Goal: Communication & Community: Participate in discussion

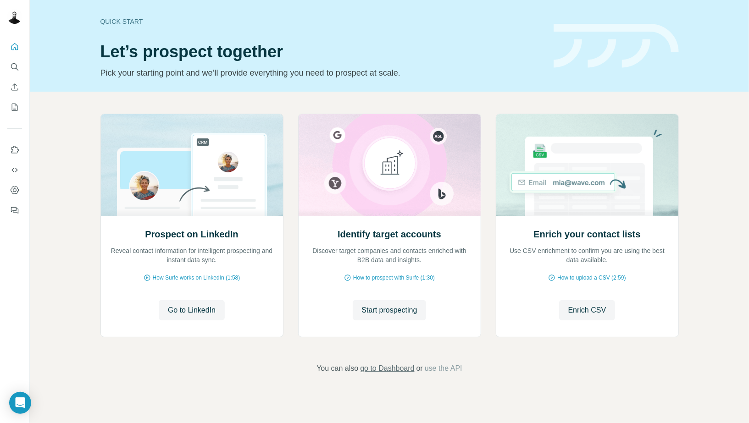
click at [404, 370] on span "go to Dashboard" at bounding box center [387, 368] width 54 height 11
click at [27, 410] on div "Open Intercom Messenger" at bounding box center [20, 403] width 24 height 24
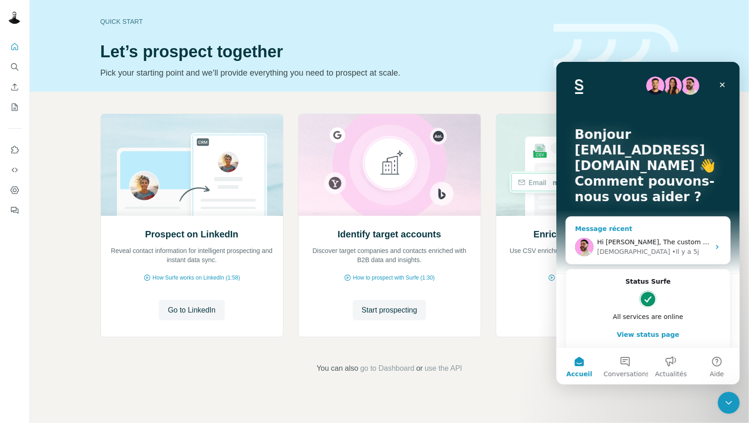
click at [657, 227] on div "Message récent" at bounding box center [647, 229] width 146 height 10
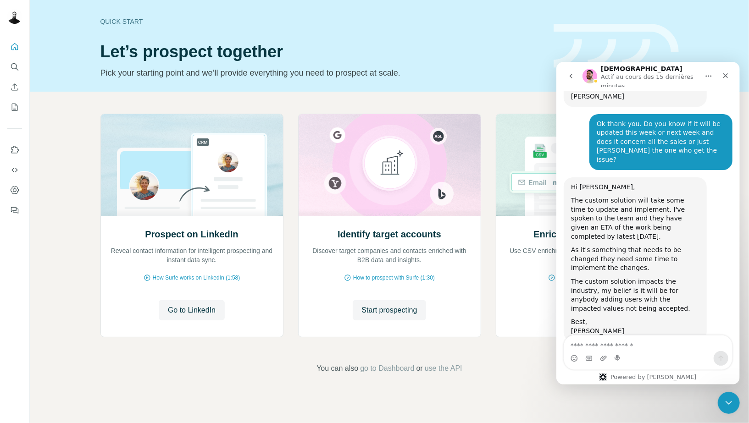
scroll to position [672, 0]
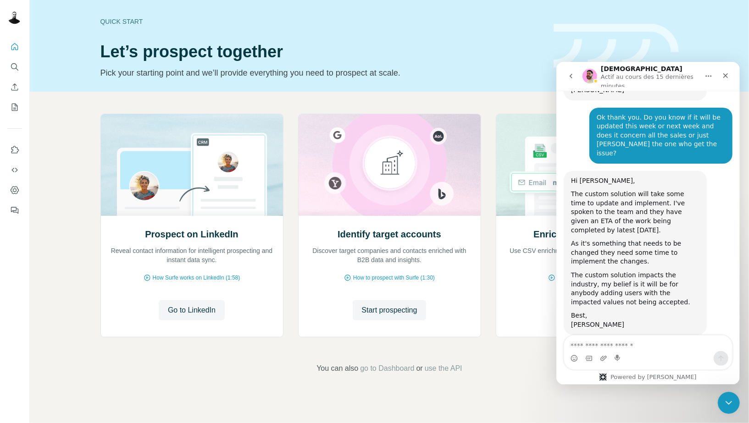
click at [649, 204] on div "The custom solution will take some time to update and implement. I've spoken to…" at bounding box center [634, 211] width 128 height 45
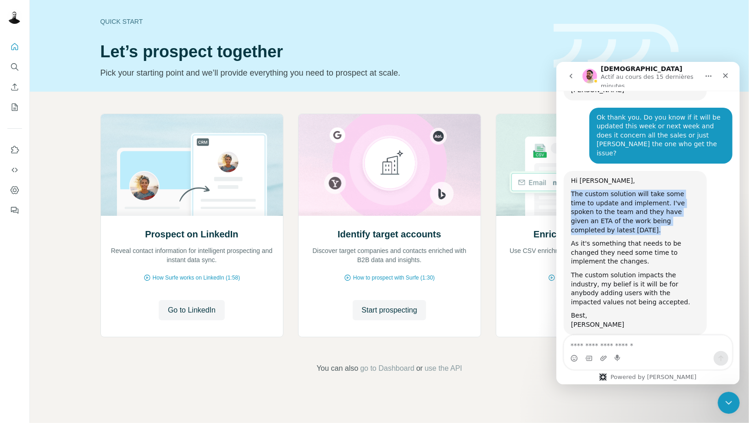
click at [649, 204] on div "The custom solution will take some time to update and implement. I've spoken to…" at bounding box center [634, 211] width 128 height 45
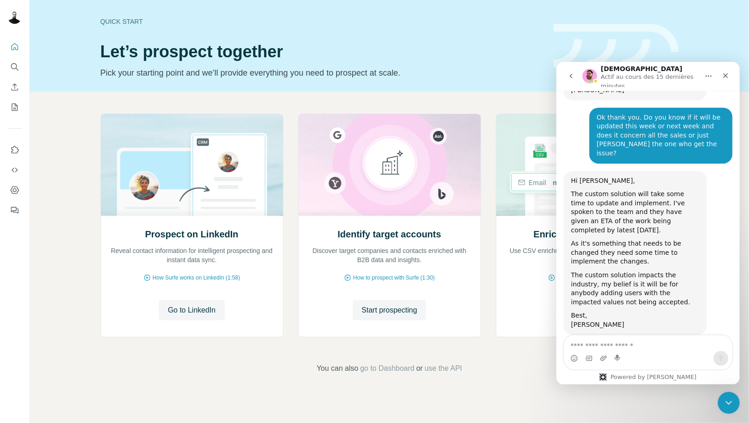
click at [653, 199] on div "The custom solution will take some time to update and implement. I've spoken to…" at bounding box center [634, 211] width 128 height 45
click at [626, 271] on div "The custom solution impacts the industry, my belief is it will be for anybody a…" at bounding box center [634, 289] width 128 height 36
click at [608, 271] on div "The custom solution impacts the industry, my belief is it will be for anybody a…" at bounding box center [634, 289] width 128 height 36
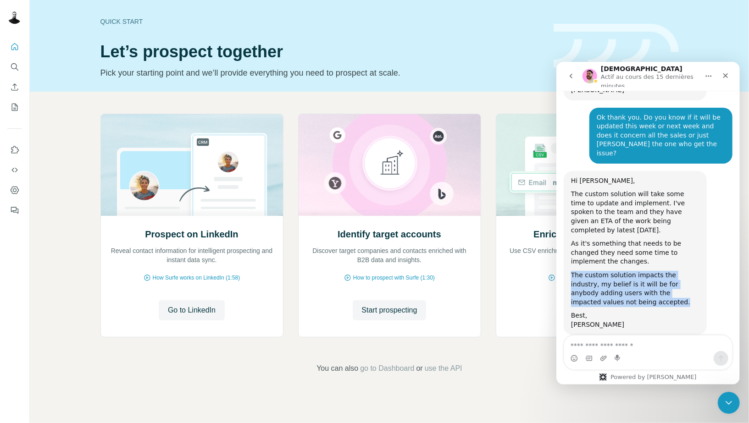
click at [608, 271] on div "The custom solution impacts the industry, my belief is it will be for anybody a…" at bounding box center [634, 289] width 128 height 36
